Goal: Task Accomplishment & Management: Manage account settings

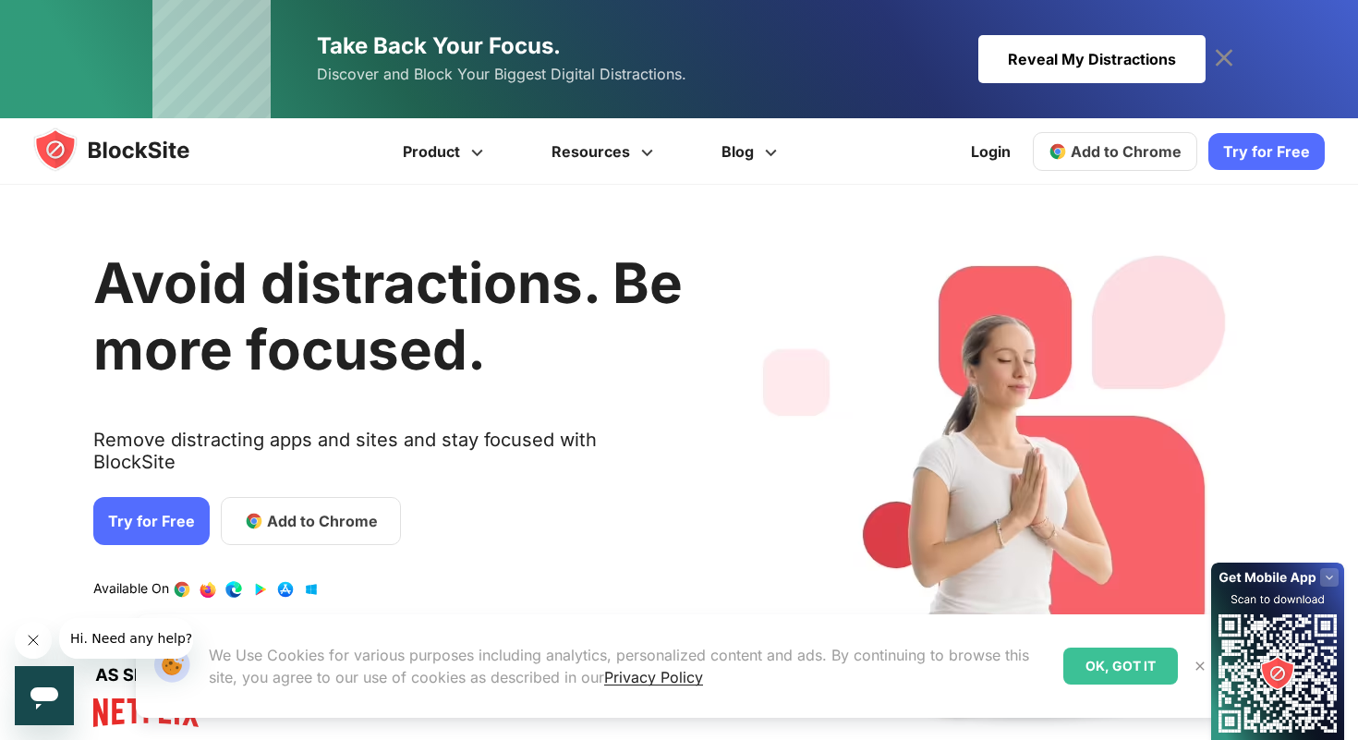
click at [973, 127] on div "Login Add to Chrome Download on AppStore Download on Google Play Try for Free" at bounding box center [1142, 151] width 365 height 66
click at [982, 139] on link "Login" at bounding box center [991, 151] width 62 height 44
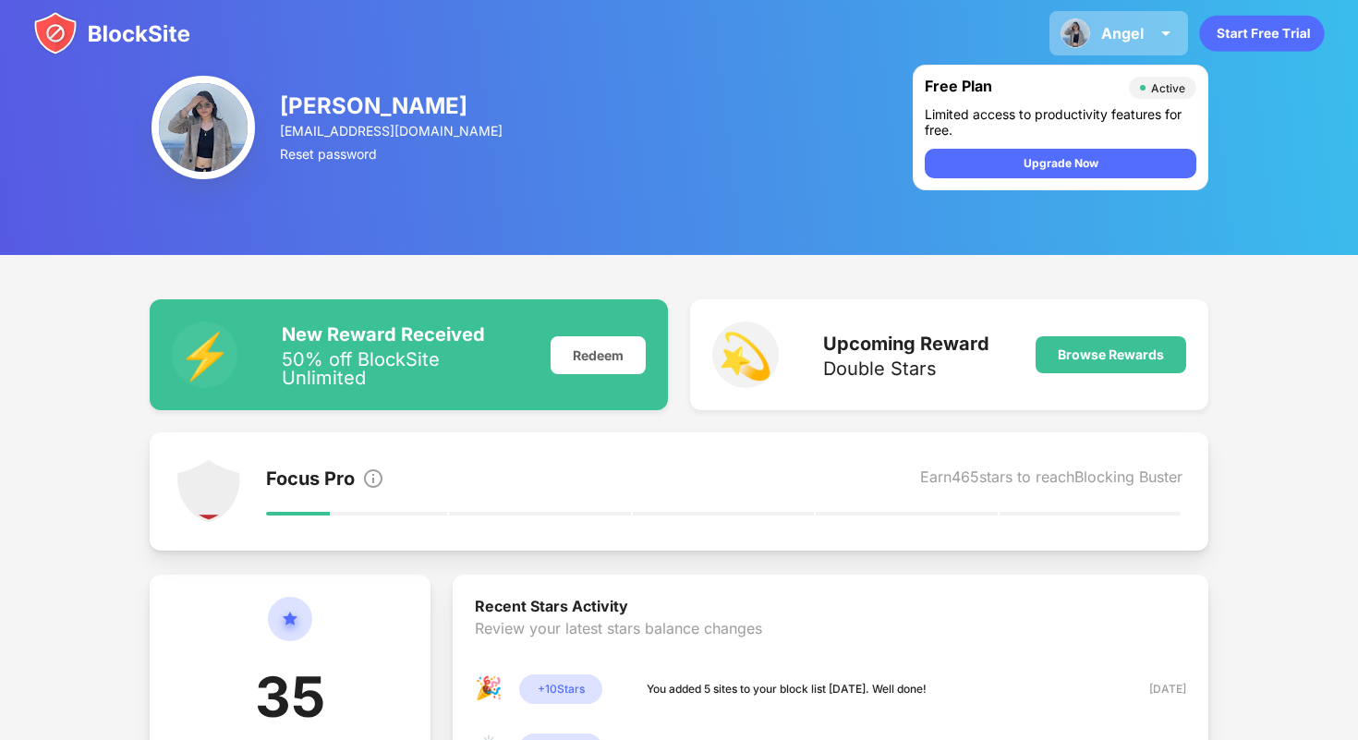
click at [1119, 45] on div "[PERSON_NAME] [PERSON_NAME] View Account Insights Premium Rewards Settings Supp…" at bounding box center [1119, 33] width 139 height 44
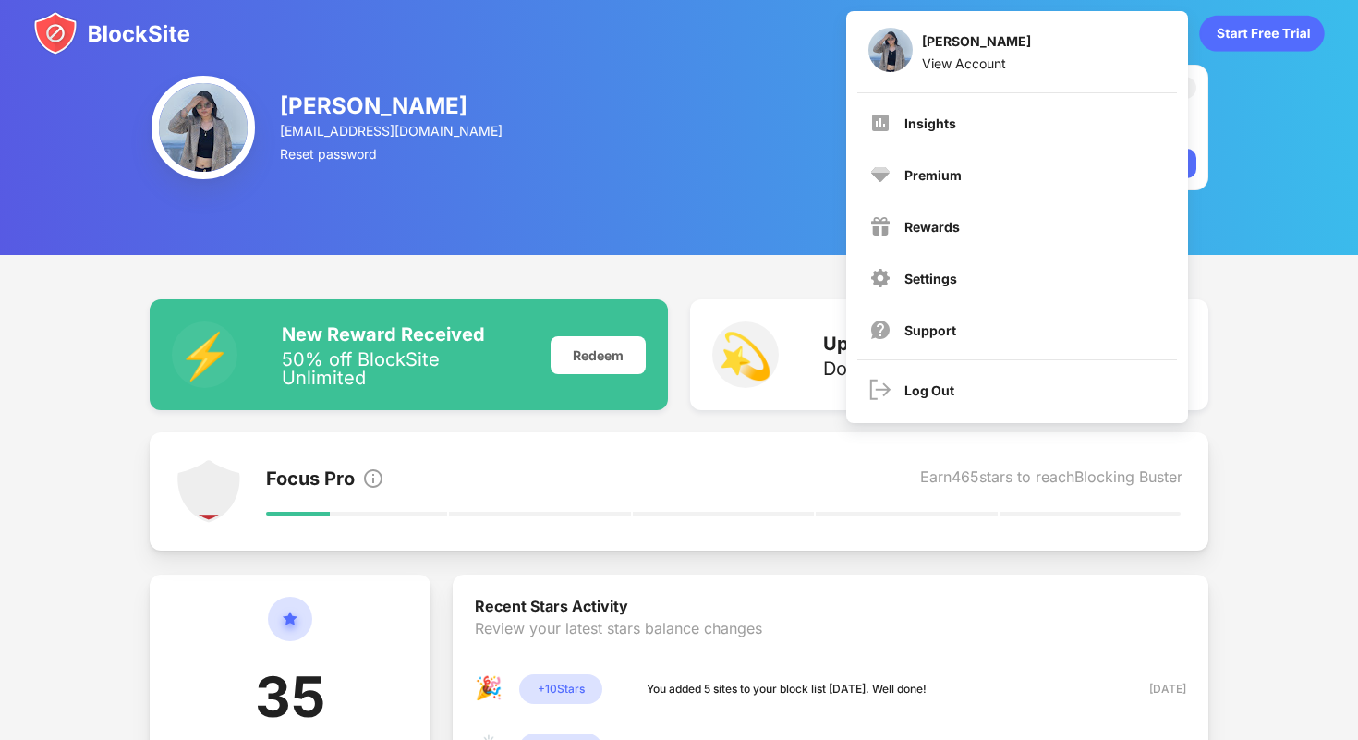
click at [1055, 94] on div "Insights Premium Rewards Settings Support" at bounding box center [1017, 226] width 341 height 266
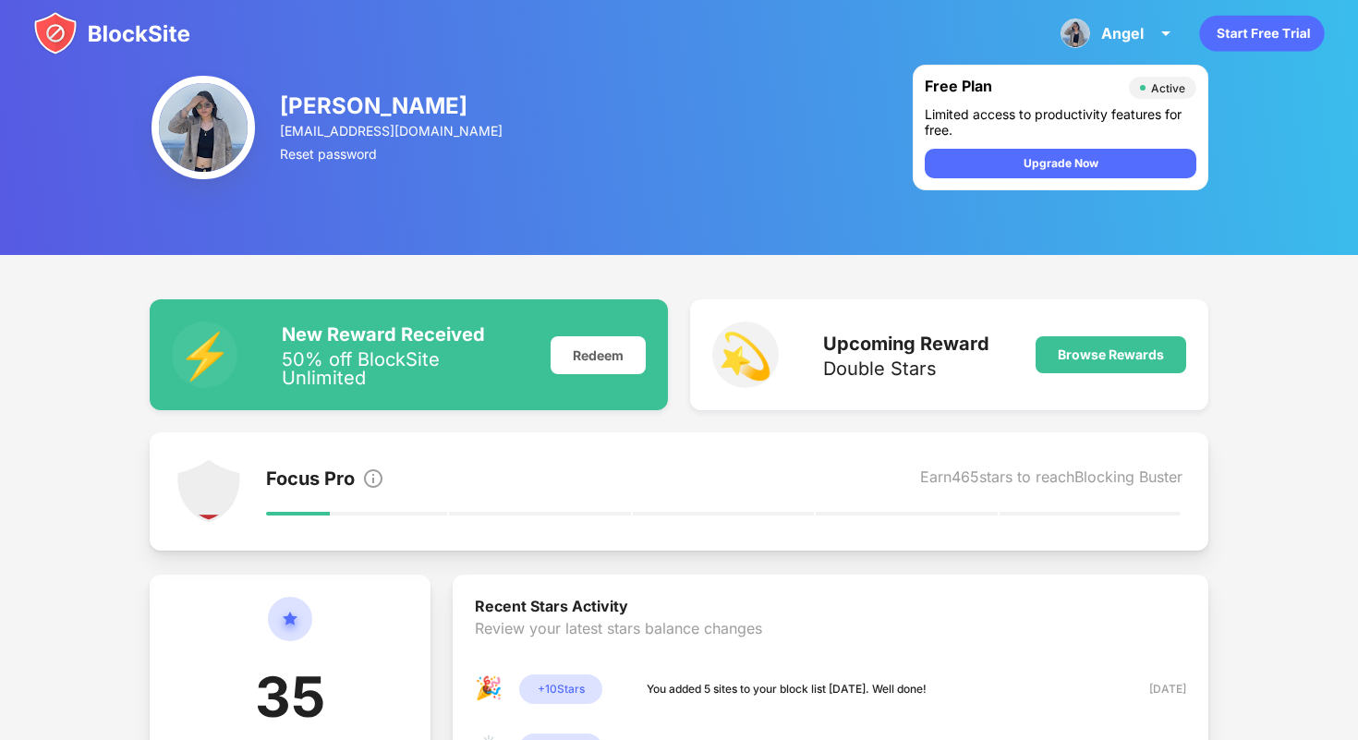
click at [1041, 114] on div "Limited access to productivity features for free." at bounding box center [1061, 121] width 272 height 31
click at [1110, 38] on div "Angel" at bounding box center [1122, 33] width 42 height 18
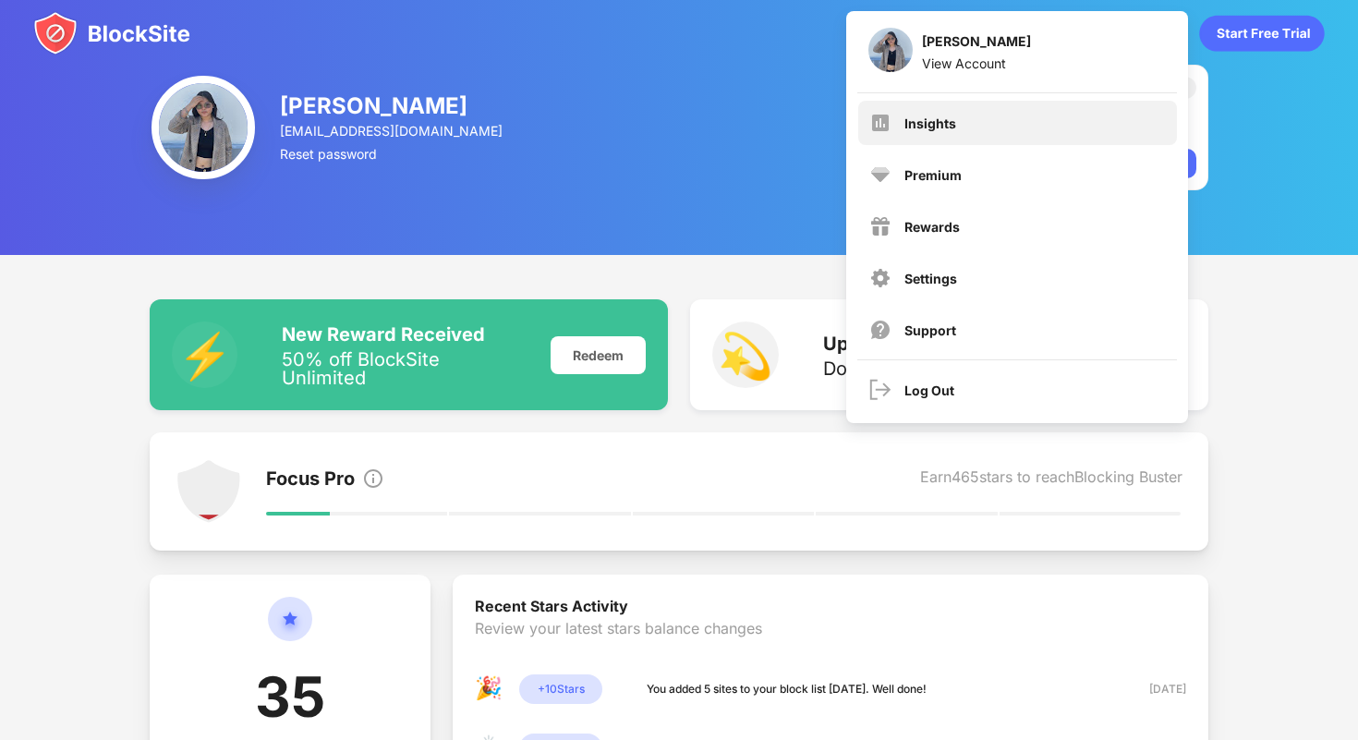
click at [1043, 101] on div "Insights" at bounding box center [1017, 123] width 319 height 44
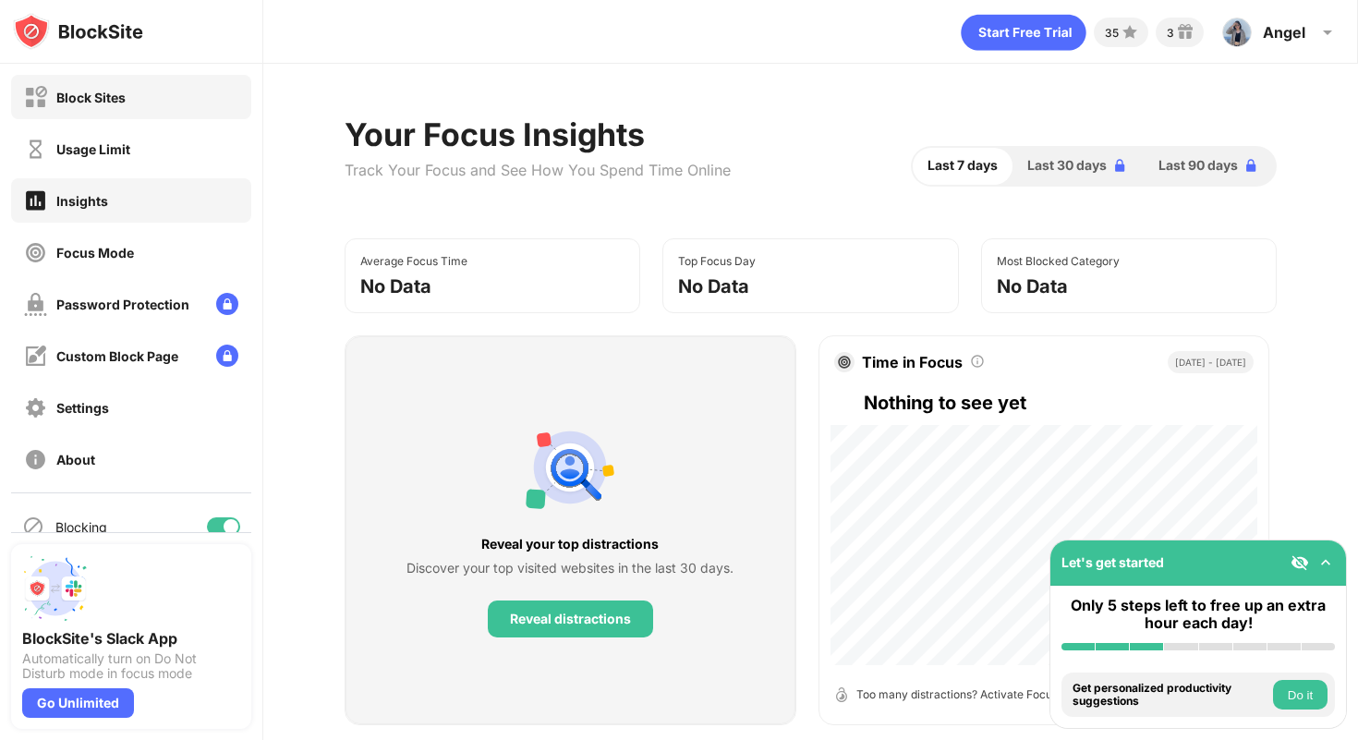
click at [173, 118] on div "Block Sites" at bounding box center [131, 97] width 240 height 44
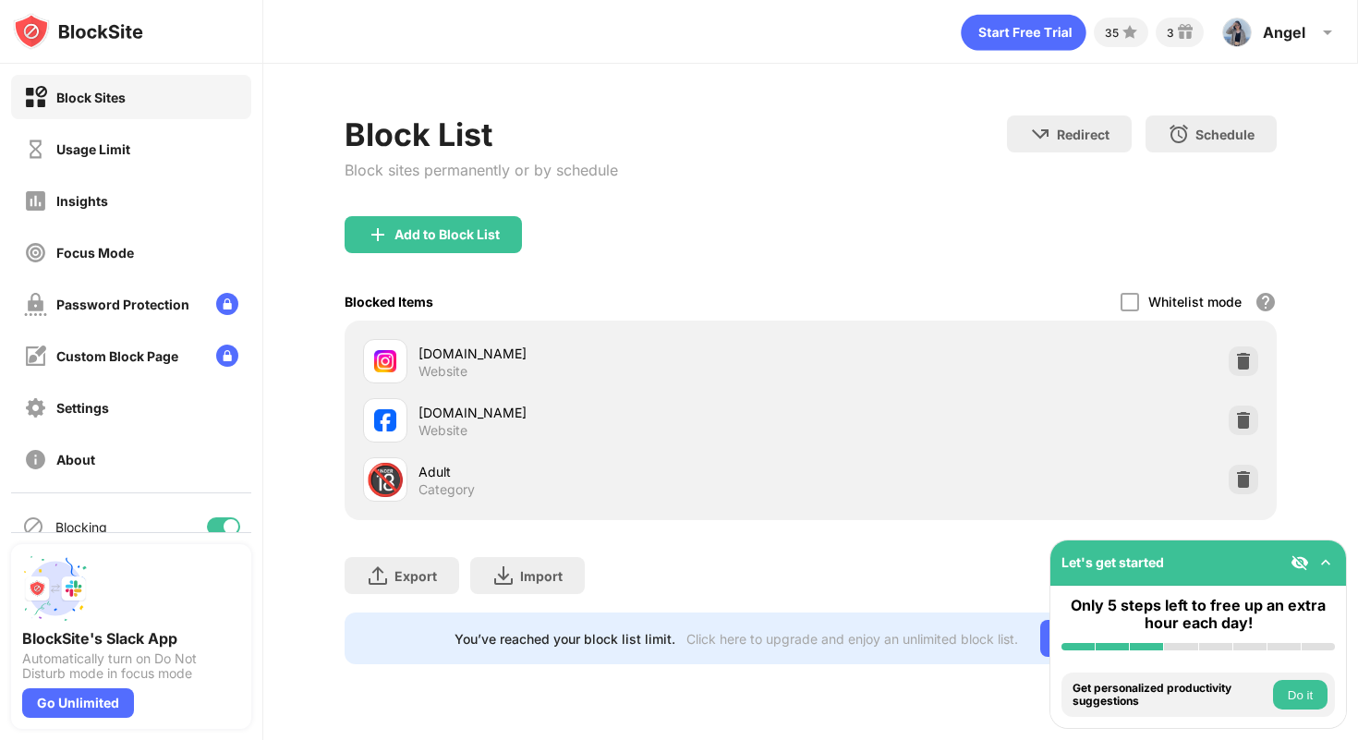
click at [401, 252] on div "Add to Block List" at bounding box center [811, 249] width 932 height 67
click at [1246, 409] on div at bounding box center [1244, 421] width 30 height 30
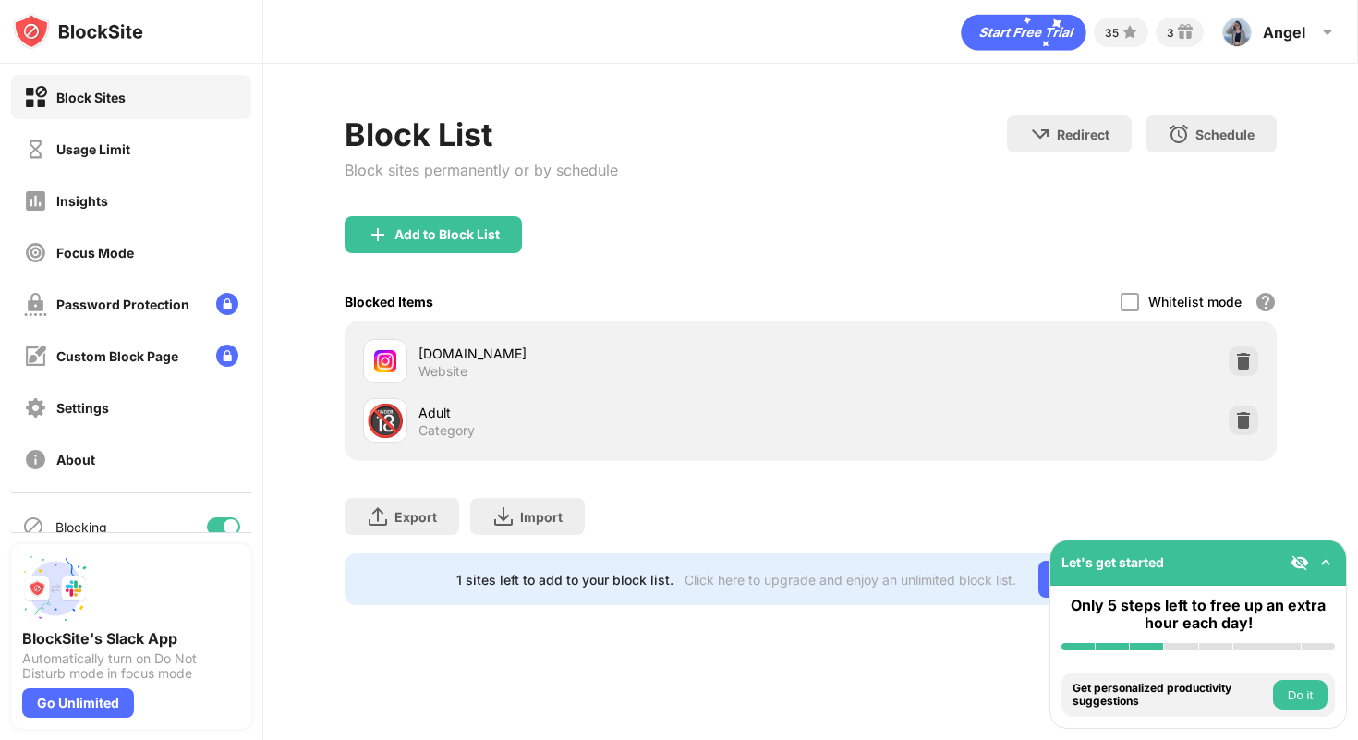
click at [479, 237] on div "Add to Block List" at bounding box center [446, 234] width 105 height 15
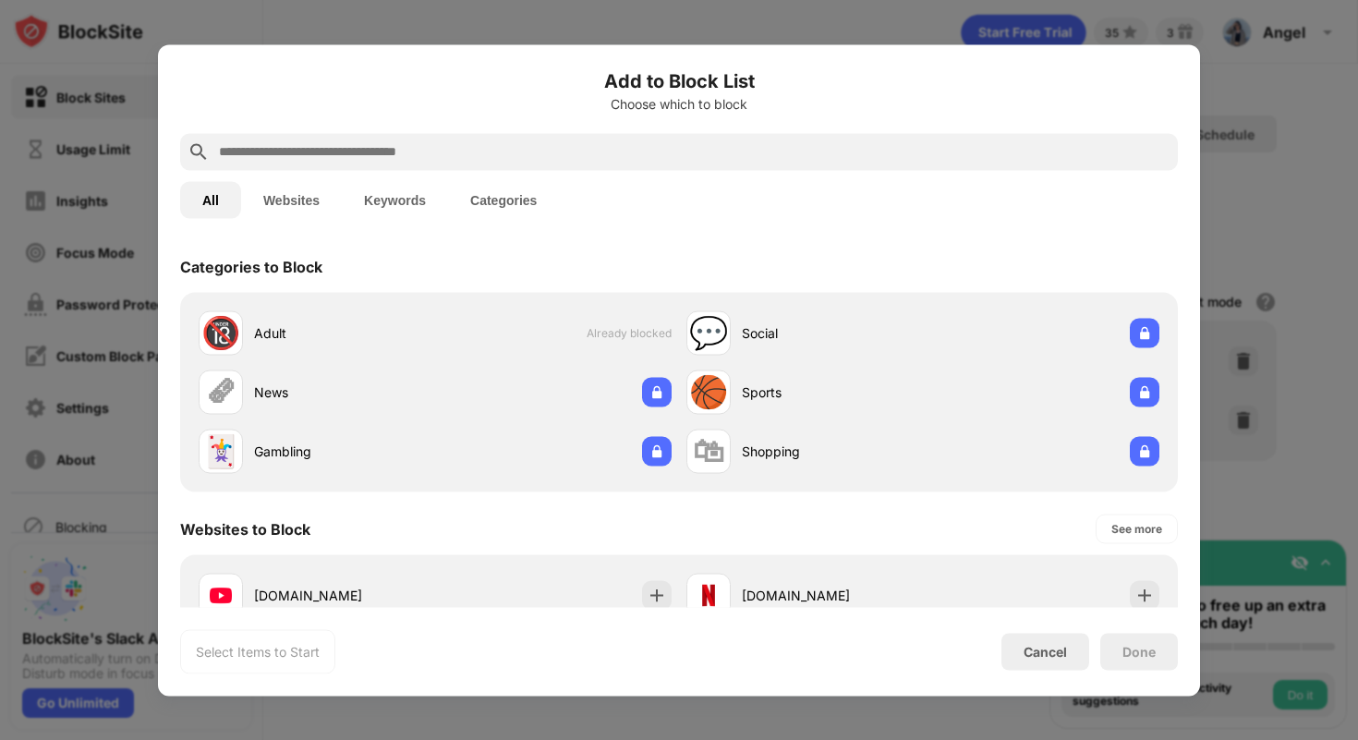
click at [811, 152] on input "text" at bounding box center [693, 151] width 953 height 22
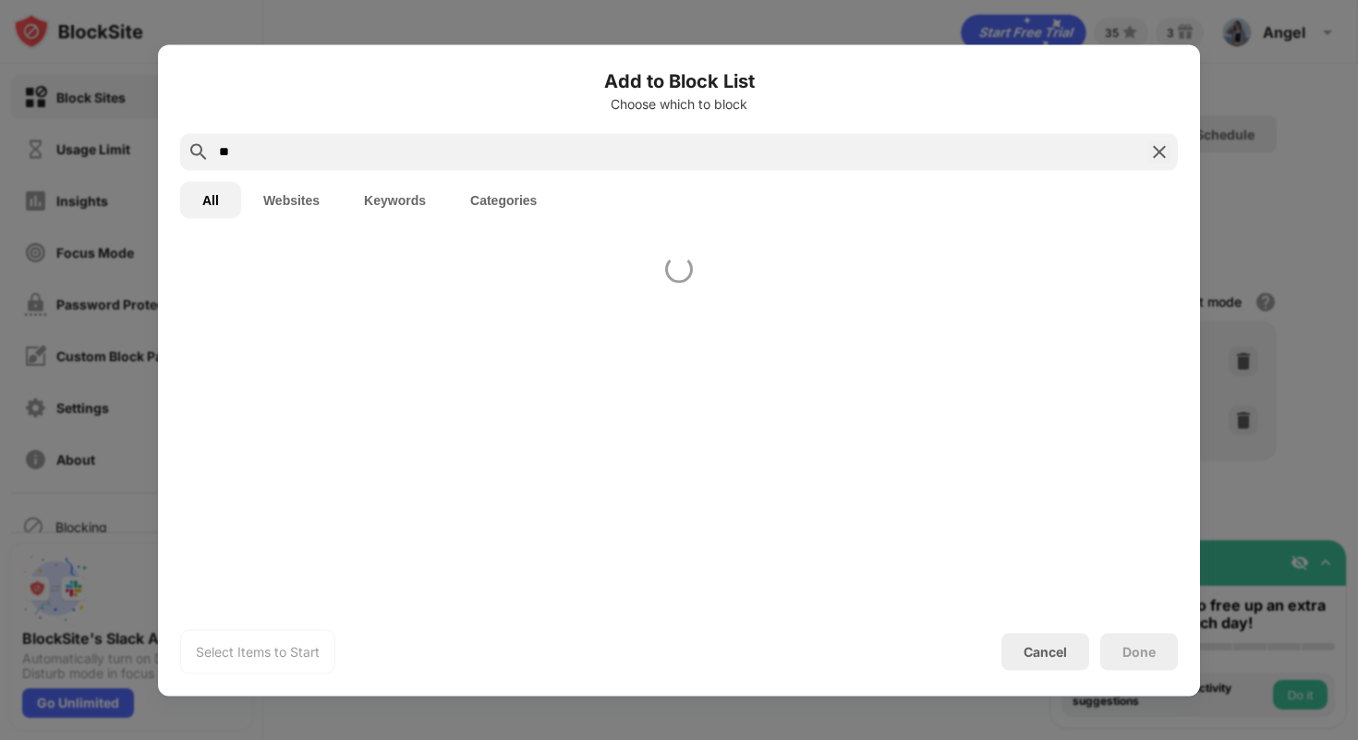
type input "*"
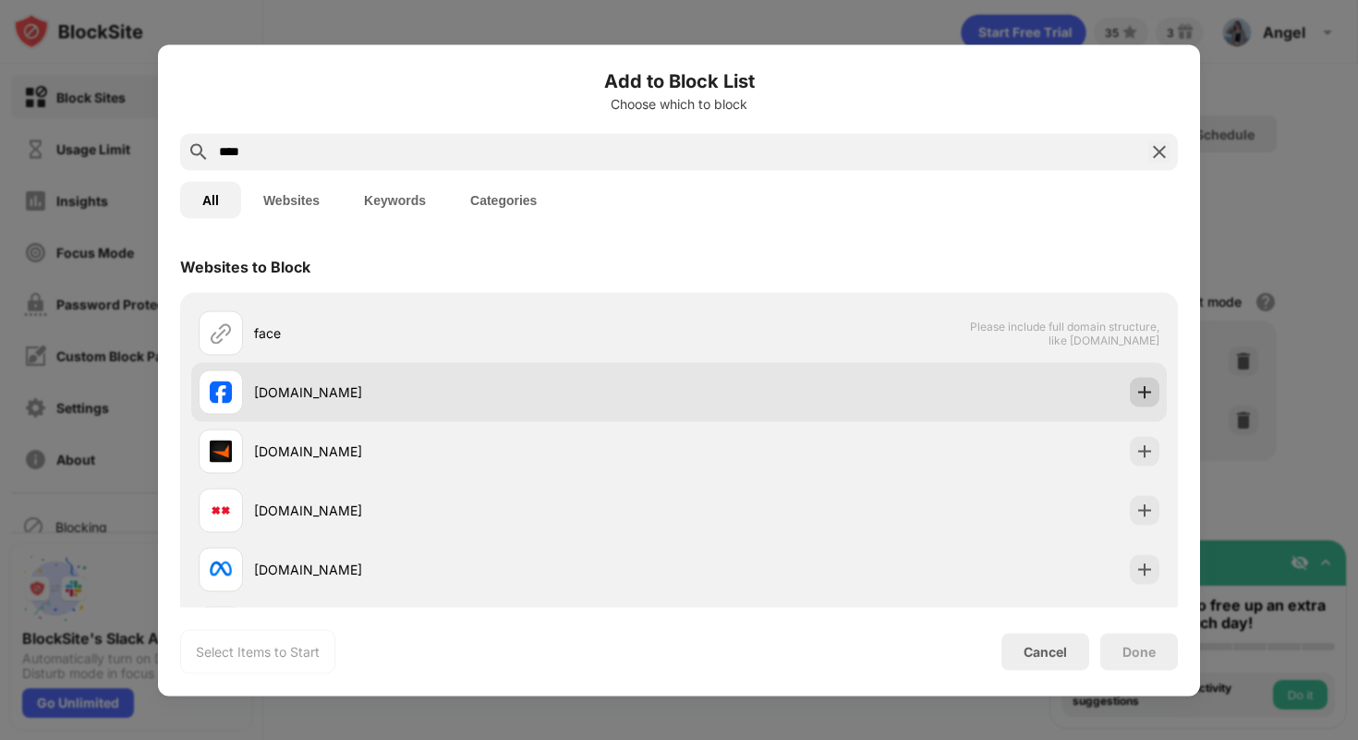
type input "****"
click at [1147, 391] on img at bounding box center [1144, 391] width 18 height 18
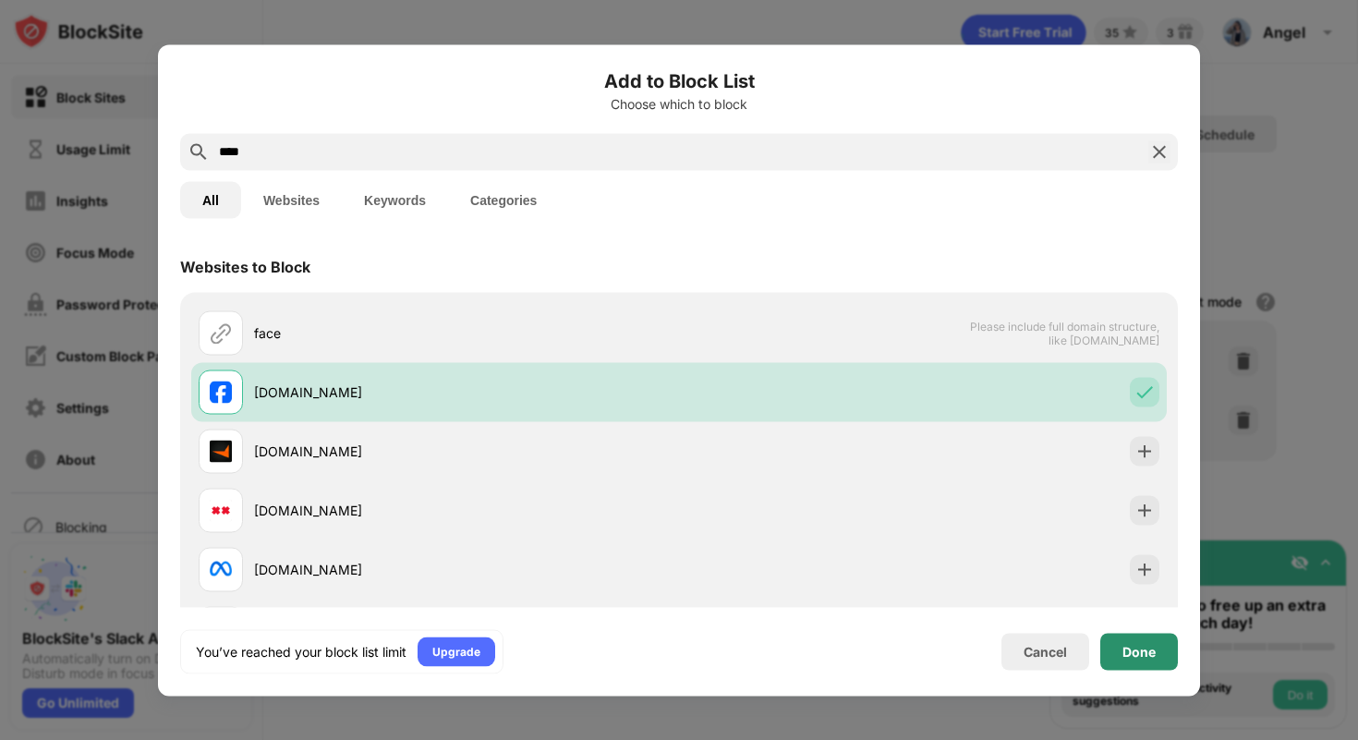
click at [1151, 661] on div "Done" at bounding box center [1139, 651] width 78 height 37
